Goal: Check status

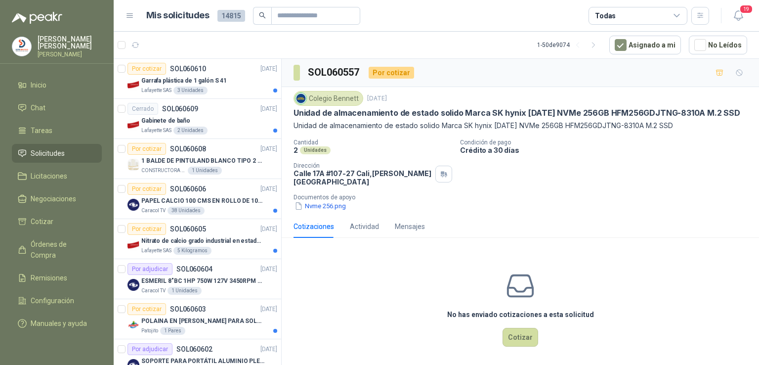
scroll to position [909, 0]
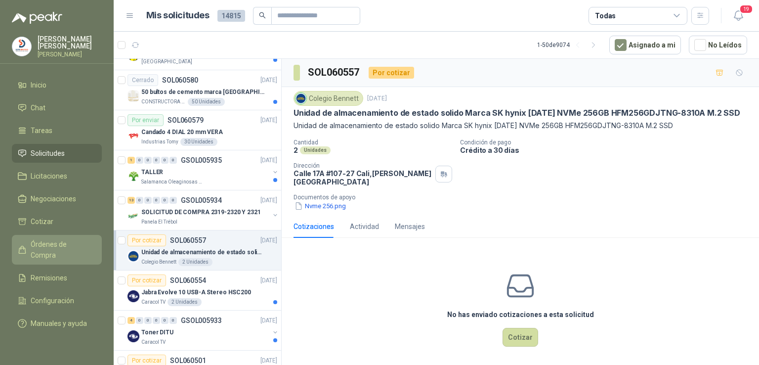
click at [78, 239] on span "Órdenes de Compra" at bounding box center [62, 250] width 62 height 22
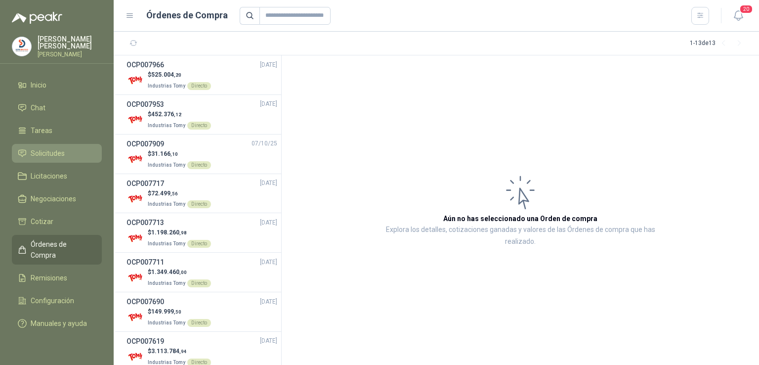
click at [57, 150] on span "Solicitudes" at bounding box center [48, 153] width 34 height 11
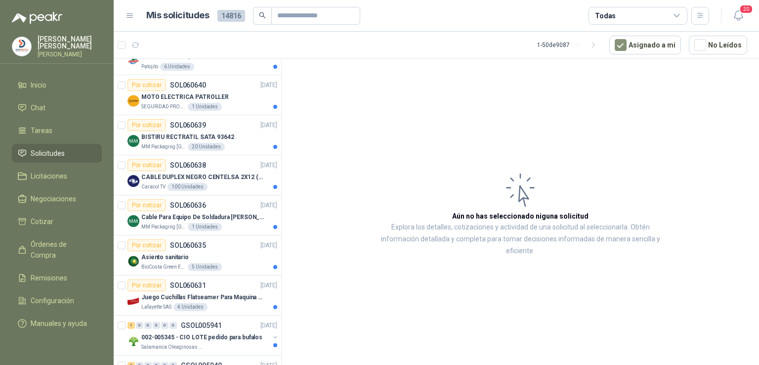
scroll to position [32, 0]
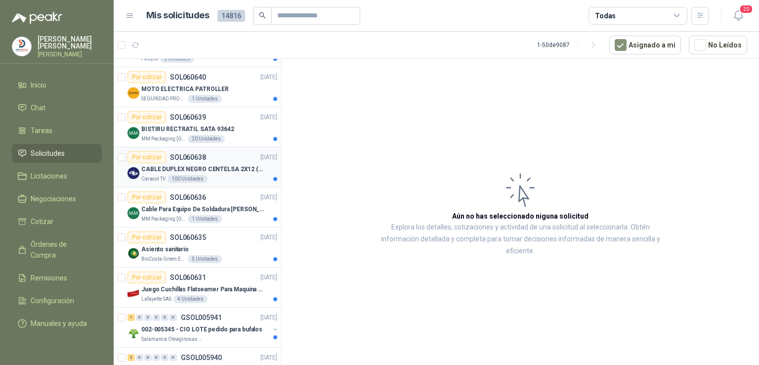
click at [233, 171] on p "CABLE DUPLEX NEGRO CENTELSA 2X12 (COLOR NEGRO)" at bounding box center [202, 169] width 123 height 9
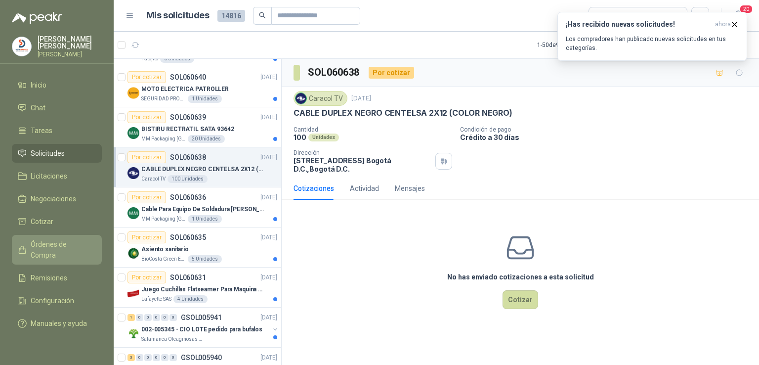
click at [61, 239] on span "Órdenes de Compra" at bounding box center [62, 250] width 62 height 22
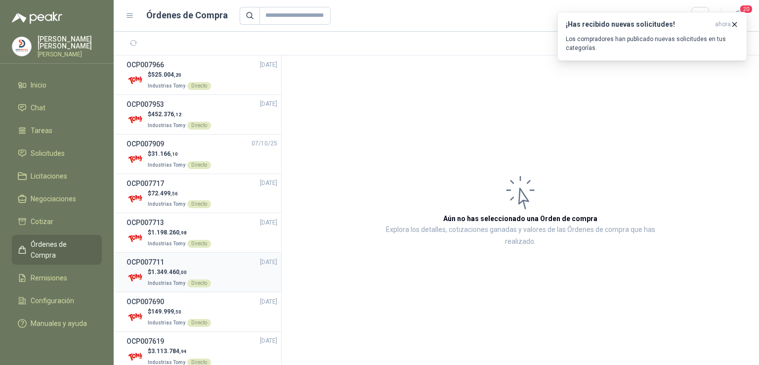
click at [164, 263] on div "OCP007711 [DATE]" at bounding box center [202, 262] width 151 height 11
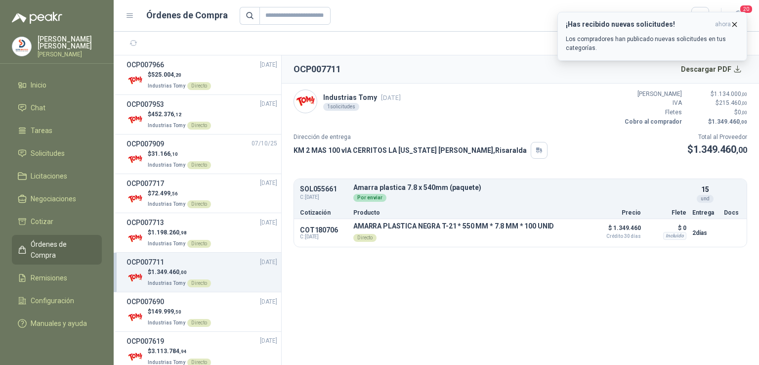
click at [630, 21] on h3 "¡Has recibido nuevas solicitudes!" at bounding box center [638, 24] width 145 height 8
